Goal: Task Accomplishment & Management: Use online tool/utility

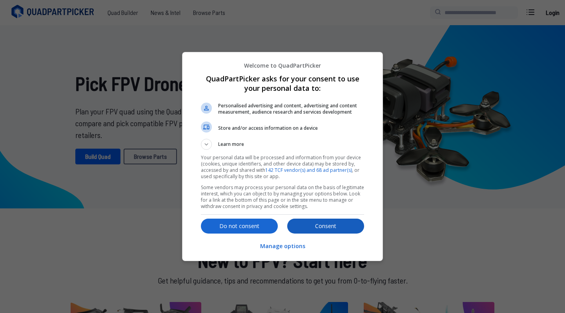
click at [337, 226] on p "Consent" at bounding box center [325, 226] width 77 height 8
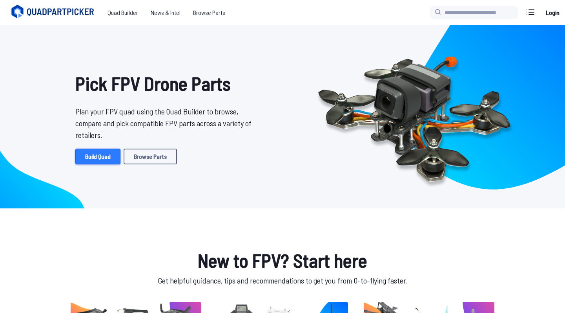
click at [101, 158] on link "Build Quad" at bounding box center [97, 156] width 45 height 16
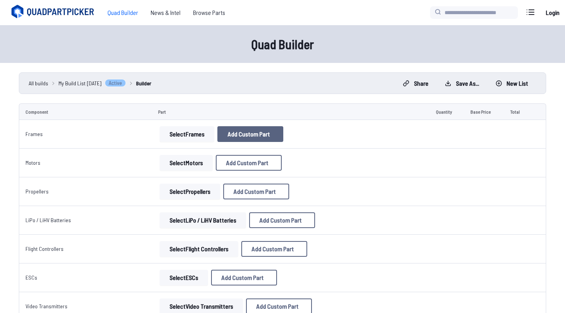
click at [243, 135] on span "Add Custom Part" at bounding box center [249, 134] width 42 height 6
select select "**********"
click at [360, 47] on icon at bounding box center [356, 50] width 7 height 7
click at [168, 138] on button "Select Frames" at bounding box center [187, 134] width 55 height 16
click at [193, 131] on button "Select Frames" at bounding box center [187, 134] width 55 height 16
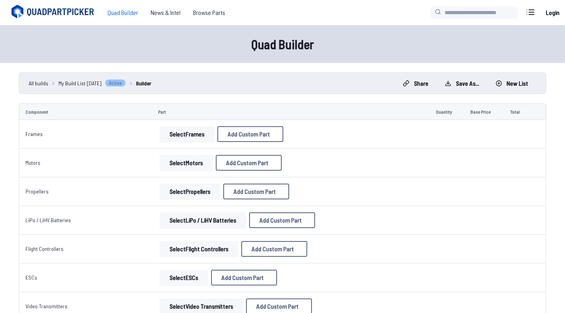
click at [197, 131] on button "Select Frames" at bounding box center [187, 134] width 55 height 16
click at [261, 131] on span "Add Custom Part" at bounding box center [249, 134] width 42 height 6
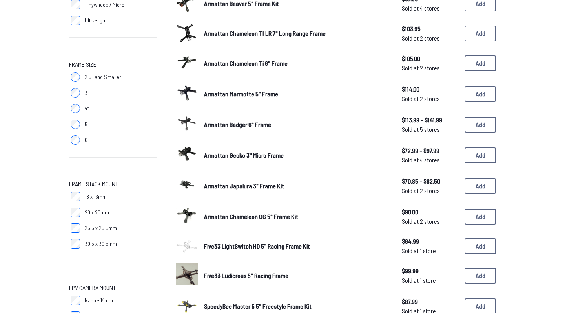
scroll to position [204, 0]
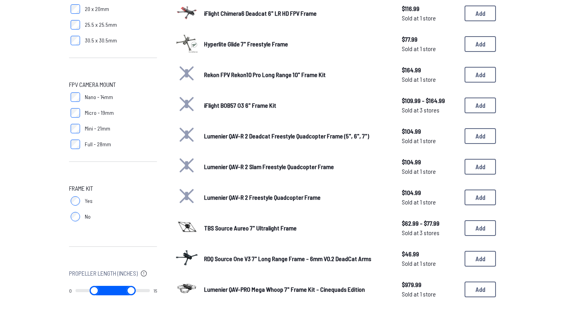
scroll to position [405, 0]
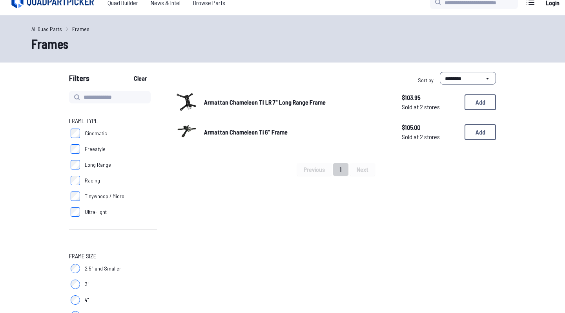
scroll to position [11, 0]
click at [477, 102] on button "Add" at bounding box center [480, 101] width 31 height 16
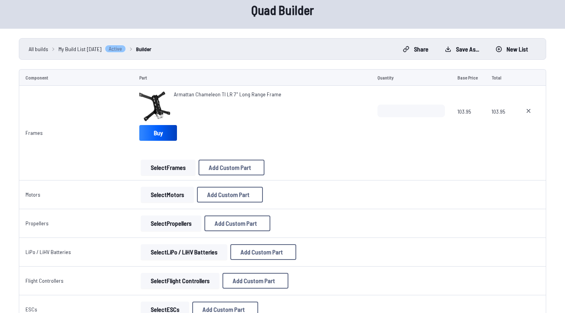
scroll to position [35, 0]
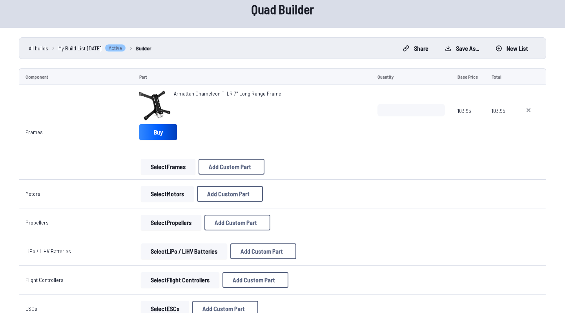
click at [181, 196] on button "Select Motors" at bounding box center [167, 194] width 53 height 16
click at [152, 195] on button "Select Motors" at bounding box center [167, 194] width 53 height 16
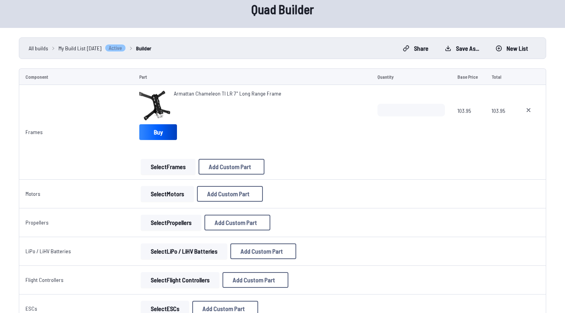
click at [152, 195] on button "Select Motors" at bounding box center [167, 194] width 53 height 16
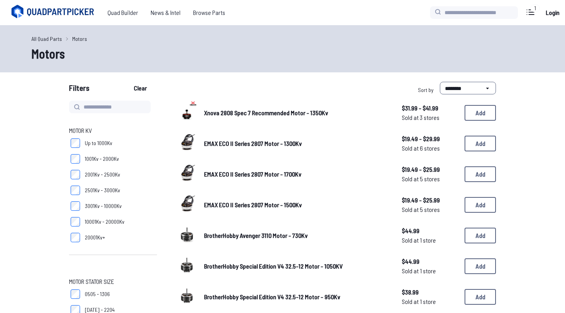
click at [152, 195] on label "2501Kv - 3000Kv" at bounding box center [113, 190] width 88 height 16
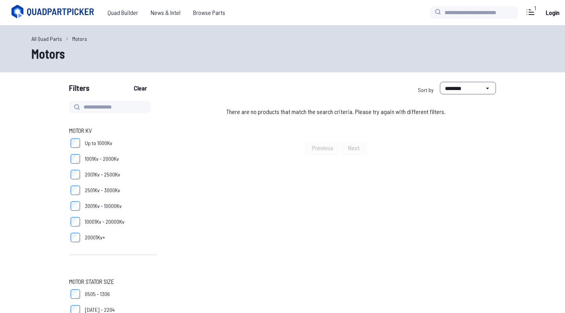
click at [80, 128] on span "Motor KV" at bounding box center [80, 130] width 23 height 9
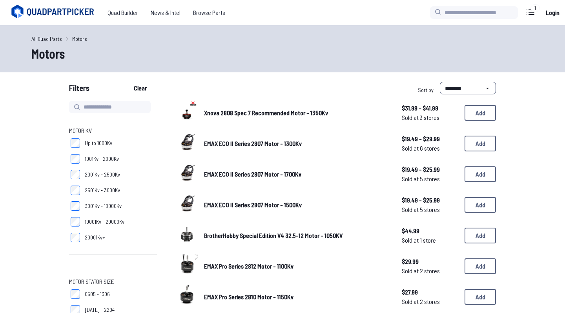
click at [81, 174] on label "2001Kv - 2500Kv" at bounding box center [113, 174] width 88 height 16
click at [80, 181] on label "2001Kv - 2500Kv" at bounding box center [113, 174] width 88 height 16
click at [80, 185] on label "2501Kv - 3000Kv" at bounding box center [113, 190] width 88 height 16
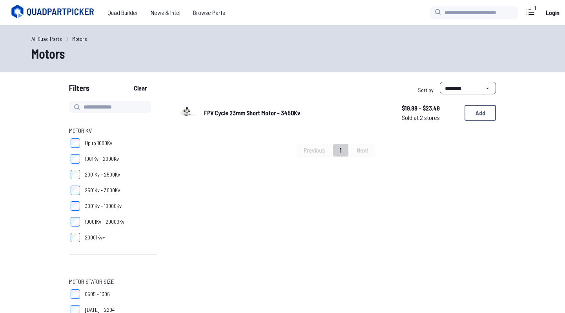
click at [75, 216] on label "10001Kv - 20000Kv" at bounding box center [113, 222] width 88 height 16
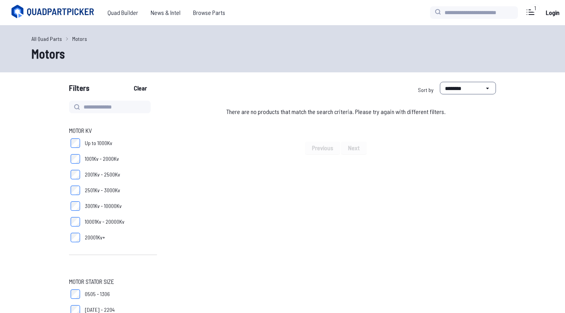
click at [75, 228] on label "10001Kv - 20000Kv" at bounding box center [113, 222] width 88 height 16
click at [76, 232] on label "20001Kv+" at bounding box center [113, 237] width 88 height 16
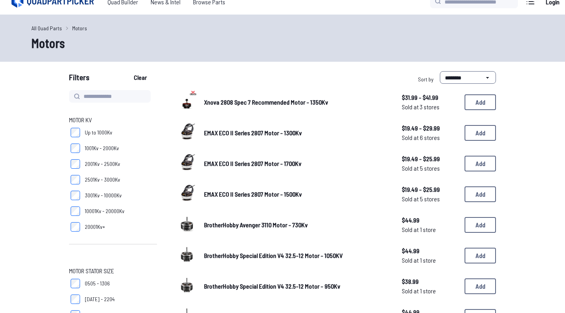
scroll to position [13, 0]
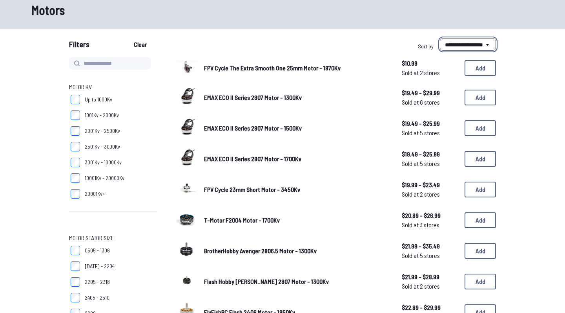
scroll to position [47, 0]
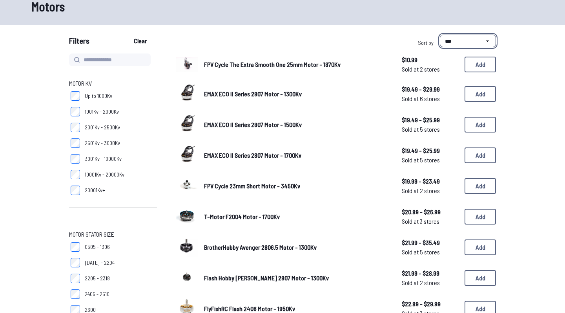
select select "**********"
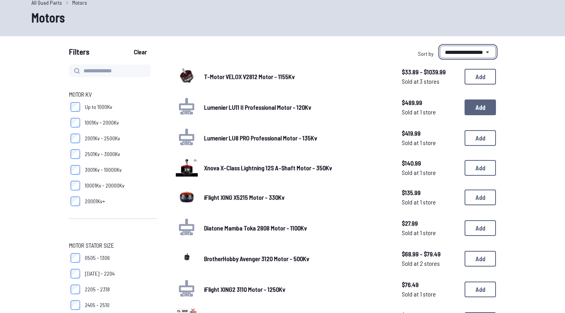
scroll to position [37, 0]
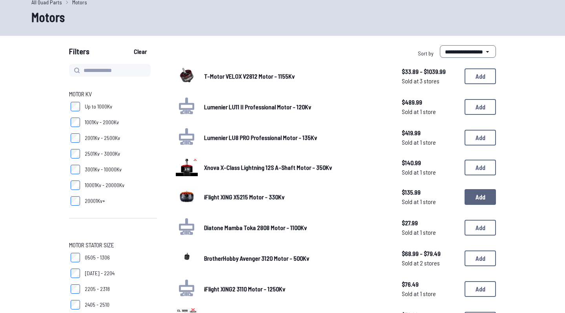
click at [479, 193] on button "Add" at bounding box center [480, 197] width 31 height 16
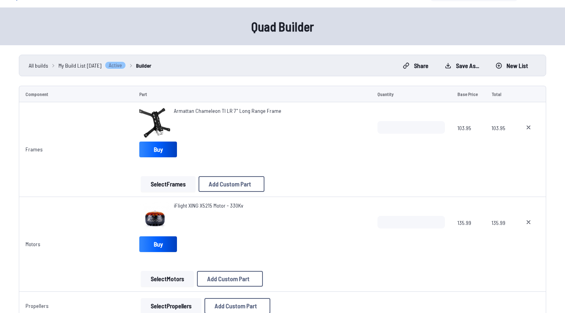
scroll to position [21, 0]
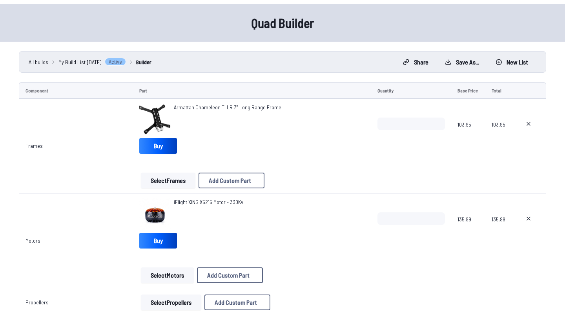
type input "*"
click at [437, 218] on input "*" at bounding box center [412, 218] width 68 height 13
type input "*"
click at [457, 241] on td "135.99" at bounding box center [468, 240] width 34 height 95
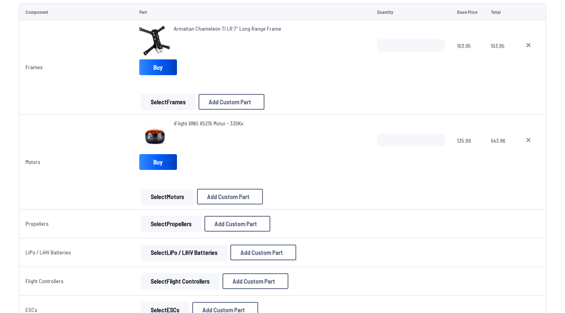
scroll to position [103, 0]
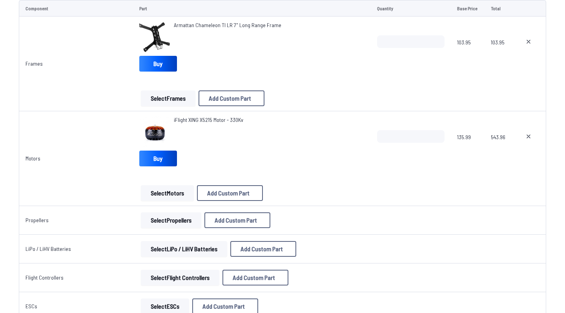
click at [172, 219] on button "Select Propellers" at bounding box center [171, 220] width 60 height 16
click at [181, 219] on button "Select Propellers" at bounding box center [171, 220] width 60 height 16
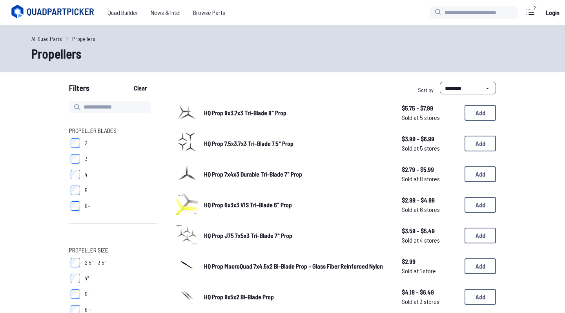
click at [154, 263] on label "2.5" - 3.5"" at bounding box center [113, 262] width 88 height 16
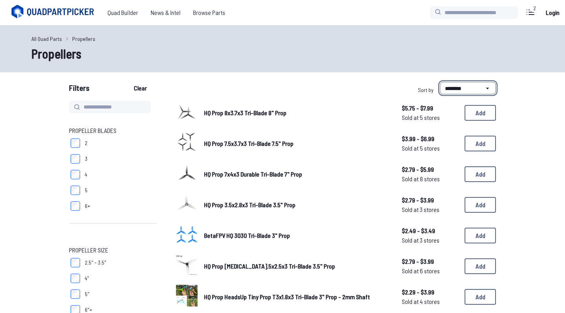
select select "**********"
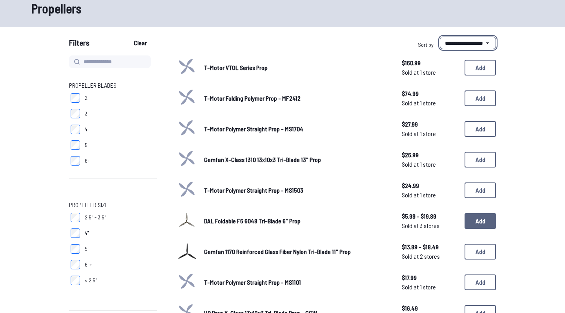
scroll to position [46, 0]
click at [484, 219] on button "Add" at bounding box center [480, 220] width 31 height 16
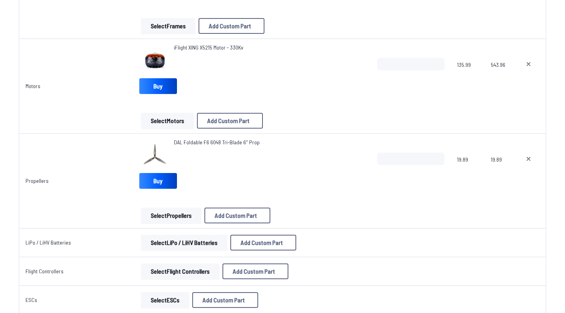
scroll to position [181, 0]
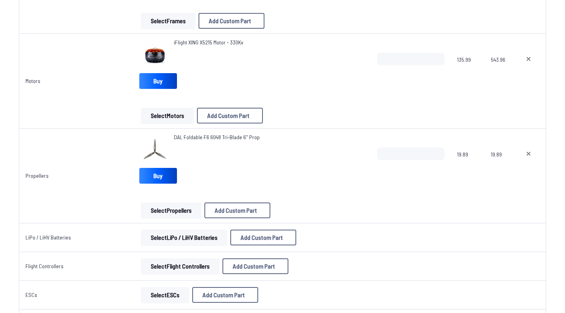
click at [207, 237] on button "Select LiPo / LiHV Batteries" at bounding box center [184, 237] width 86 height 16
click at [204, 239] on button "Select LiPo / LiHV Batteries" at bounding box center [184, 237] width 86 height 16
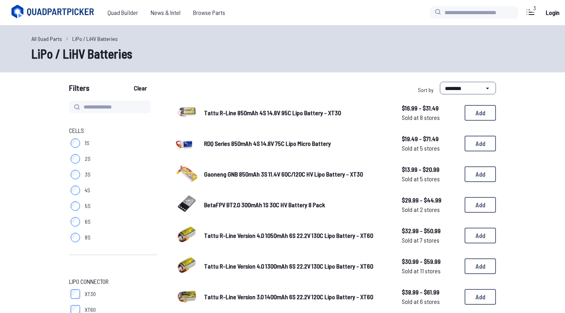
click at [459, 71] on div "All Quad Parts LiPo / LiHV Batteries LiPo / LiHV Batteries" at bounding box center [282, 48] width 565 height 47
select select "**********"
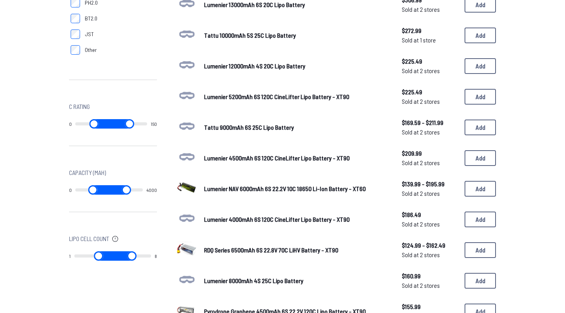
scroll to position [322, 0]
click at [484, 250] on button "Add" at bounding box center [480, 250] width 31 height 16
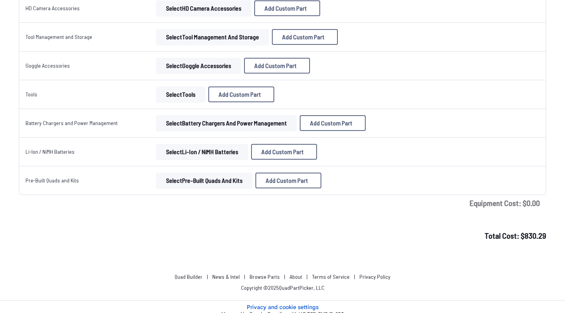
scroll to position [981, 0]
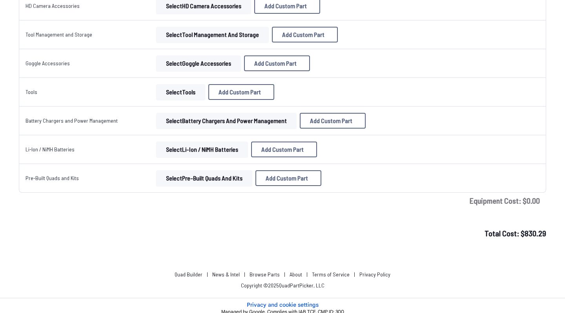
click at [219, 181] on button "Select Pre-Built Quads and Kits" at bounding box center [204, 178] width 96 height 16
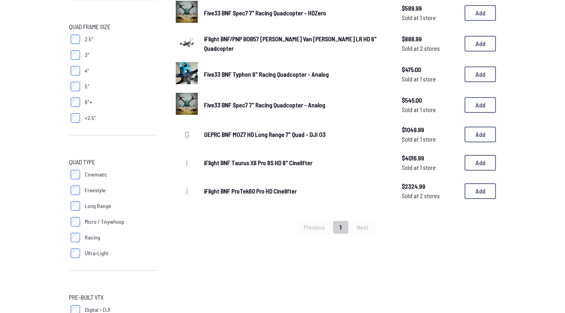
scroll to position [204, 0]
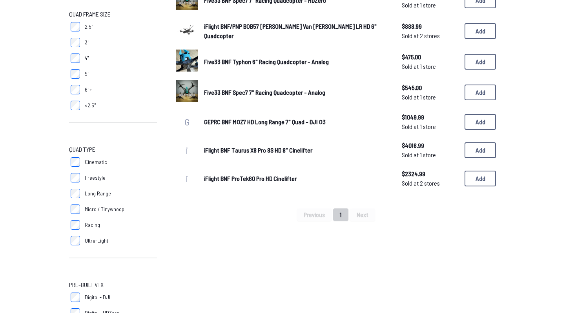
click at [87, 167] on label "Cinematic" at bounding box center [113, 162] width 88 height 16
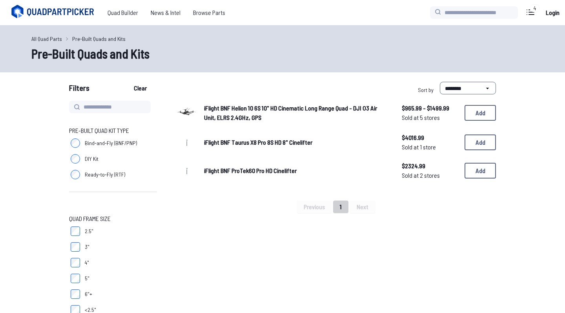
click at [367, 122] on div "iFlight BNF Helion 10 6S 10" HD Cinematic Long Range Quad - DJI O3 Air Unit, EL…" at bounding box center [336, 113] width 320 height 24
click at [397, 111] on div "iFlight BNF Helion 10 6S 10" HD Cinematic Long Range Quad - DJI O3 Air Unit, EL…" at bounding box center [336, 113] width 320 height 24
click at [218, 105] on span "iFlight BNF Helion 10 6S 10" HD Cinematic Long Range Quad - DJI O3 Air Unit, EL…" at bounding box center [290, 112] width 173 height 17
click at [179, 108] on img at bounding box center [187, 112] width 22 height 22
